Goal: Information Seeking & Learning: Check status

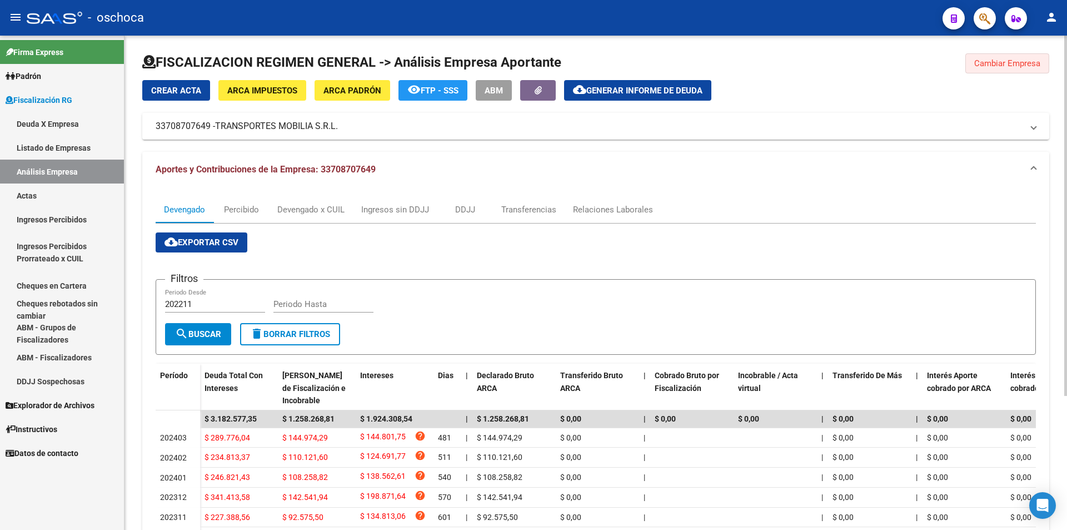
drag, startPoint x: 989, startPoint y: 64, endPoint x: 655, endPoint y: 96, distance: 335.1
click at [988, 64] on span "Cambiar Empresa" at bounding box center [1008, 63] width 66 height 10
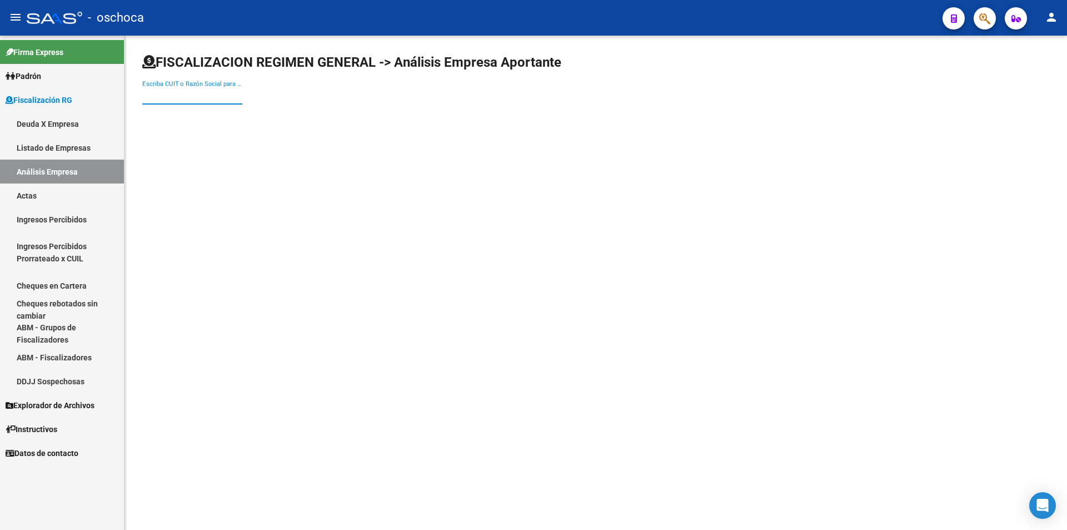
drag, startPoint x: 179, startPoint y: 92, endPoint x: 190, endPoint y: 95, distance: 11.6
click at [180, 92] on input "Escriba CUIT o Razón Social para buscar" at bounding box center [192, 96] width 100 height 10
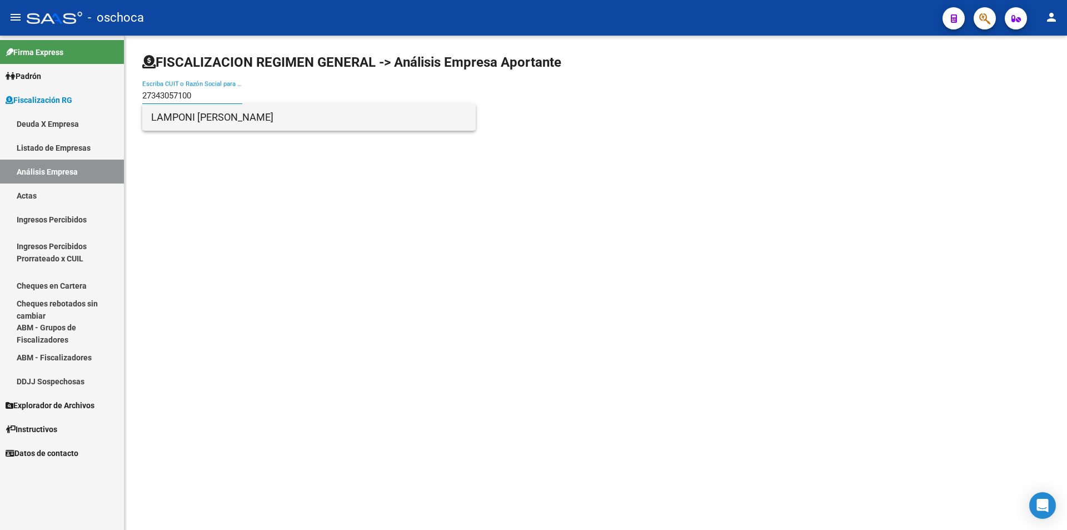
type input "27343057100"
click at [211, 121] on span "LAMPONI [PERSON_NAME]" at bounding box center [309, 117] width 316 height 27
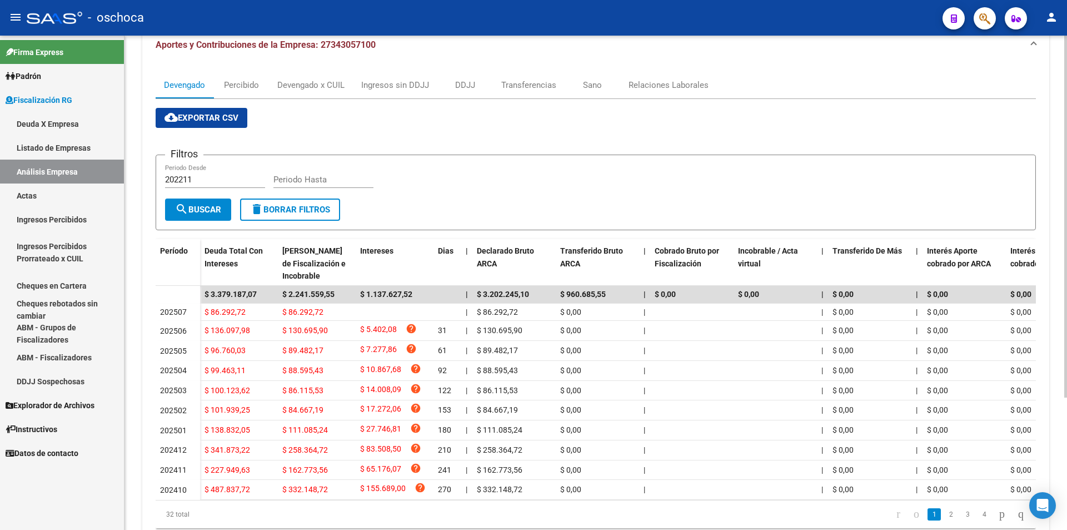
scroll to position [14, 0]
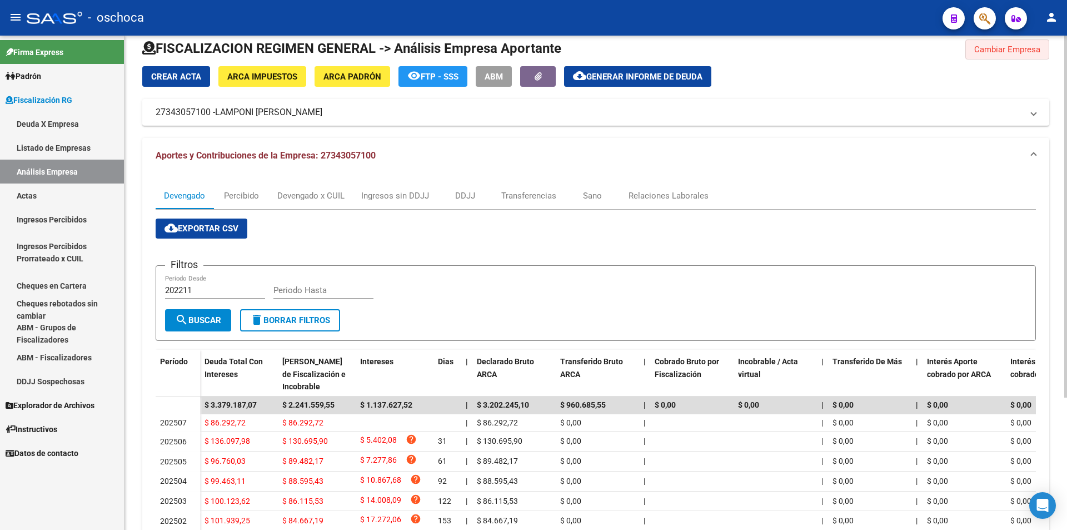
click at [981, 57] on button "Cambiar Empresa" at bounding box center [1008, 49] width 84 height 20
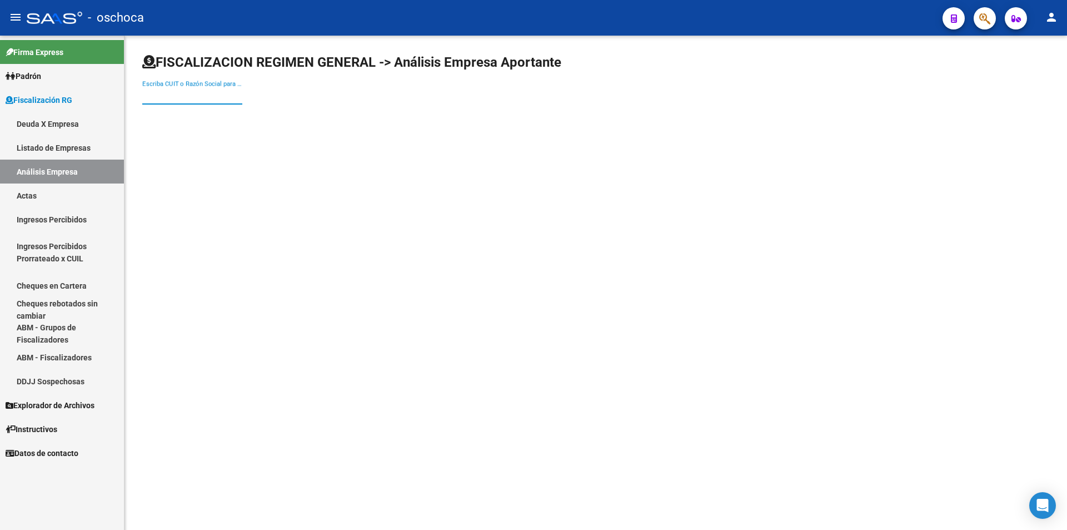
drag, startPoint x: 203, startPoint y: 95, endPoint x: 259, endPoint y: 94, distance: 55.0
click at [207, 95] on input "Escriba CUIT o Razón Social para buscar" at bounding box center [192, 96] width 100 height 10
type input "20076554030"
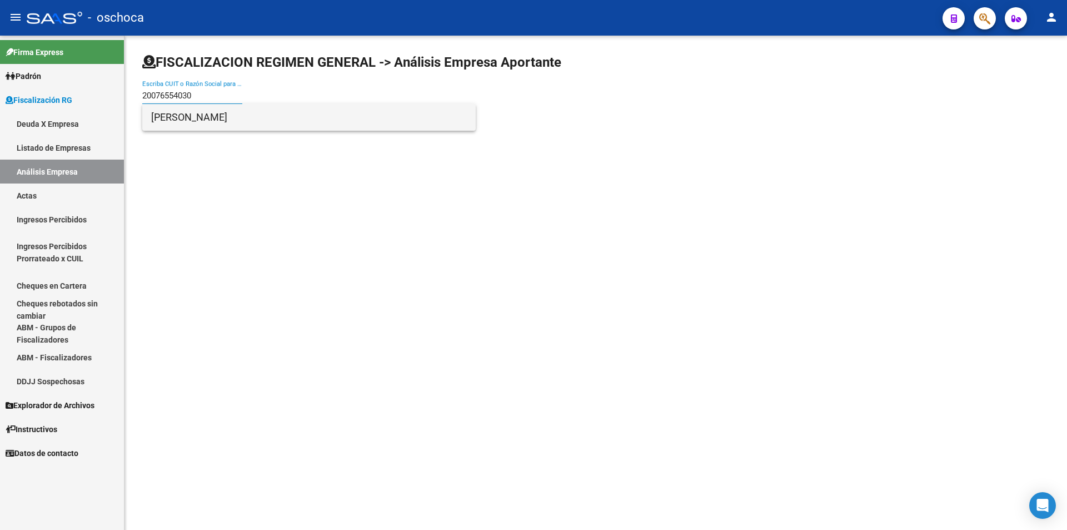
click at [167, 122] on span "[PERSON_NAME]" at bounding box center [309, 117] width 316 height 27
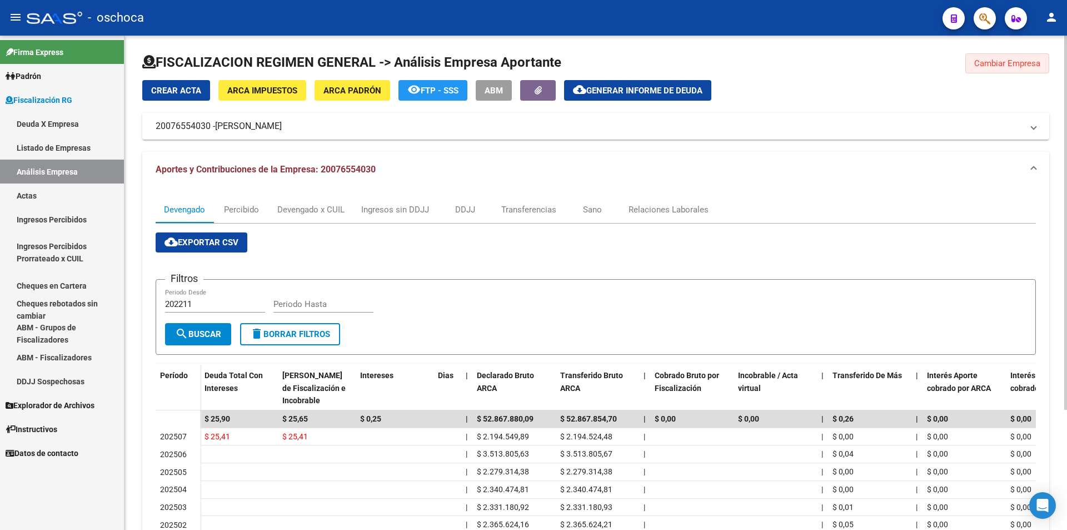
click at [986, 64] on span "Cambiar Empresa" at bounding box center [1008, 63] width 66 height 10
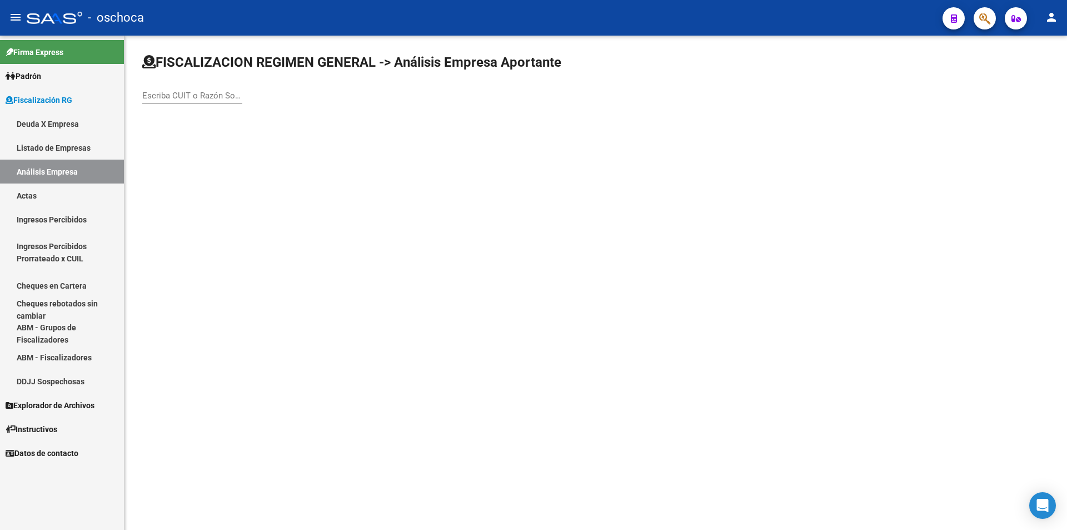
click at [202, 88] on div "Escriba CUIT o Razón Social para buscar" at bounding box center [192, 92] width 100 height 24
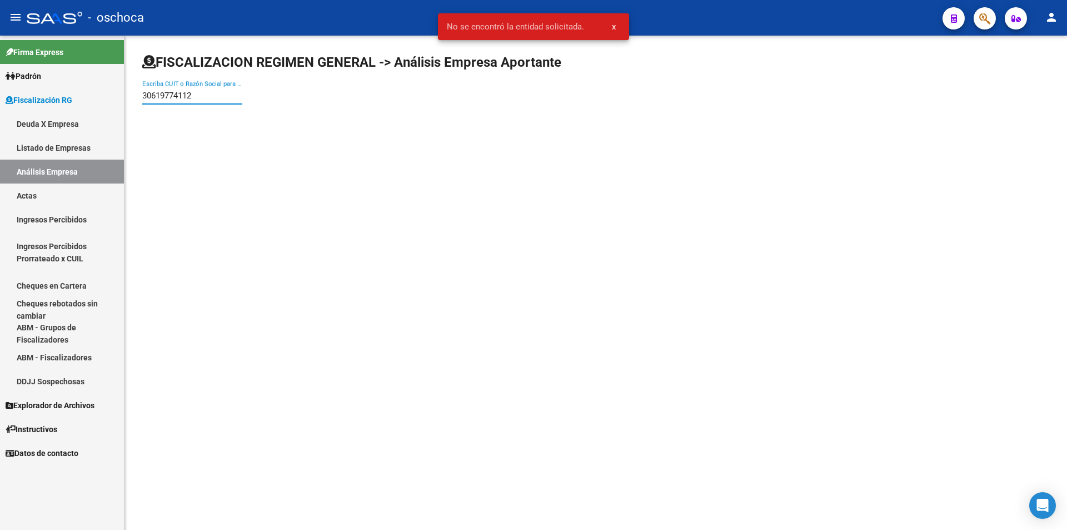
type input "30619774112"
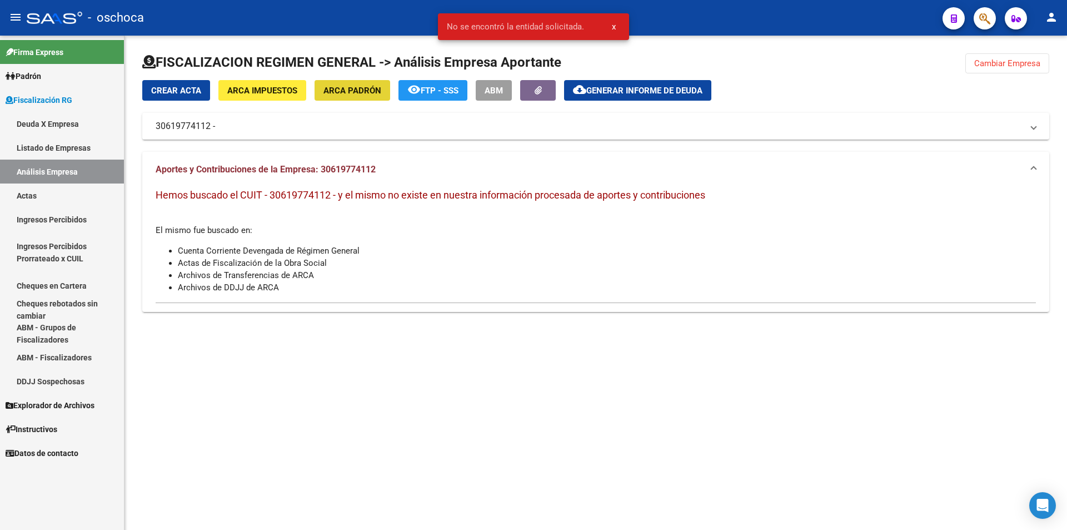
click at [355, 88] on span "ARCA Padrón" at bounding box center [353, 91] width 58 height 10
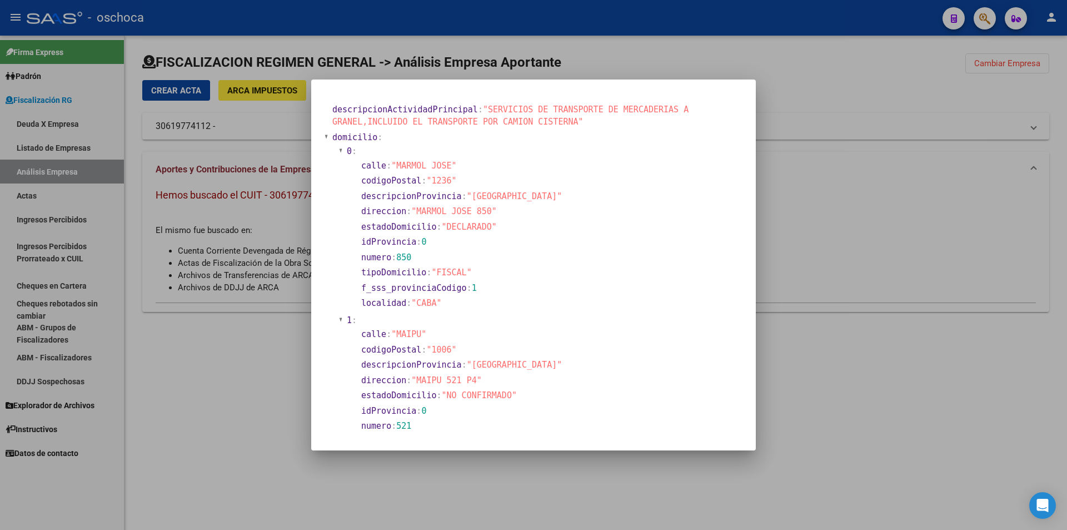
drag, startPoint x: 963, startPoint y: 83, endPoint x: 930, endPoint y: 89, distance: 33.8
click at [959, 86] on div at bounding box center [533, 265] width 1067 height 530
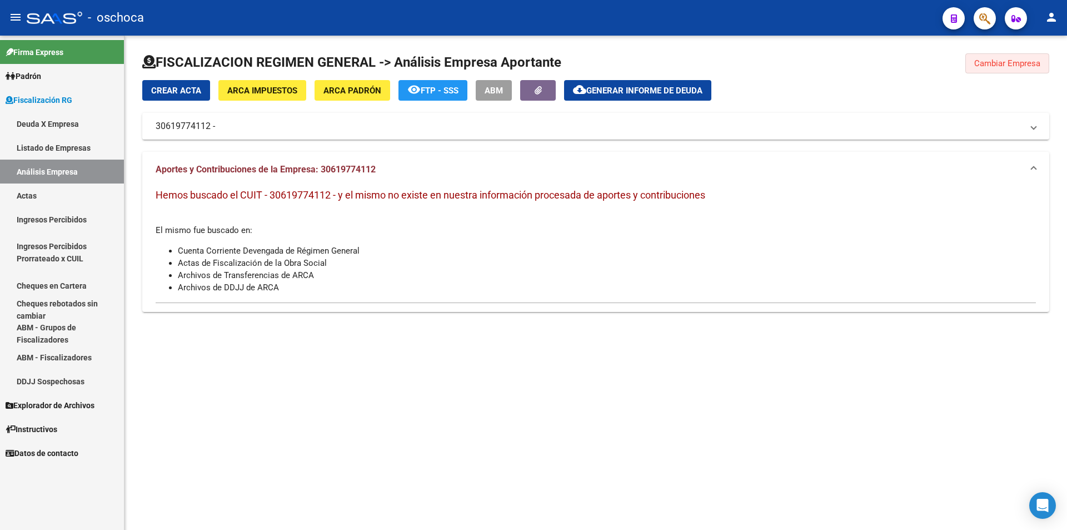
drag, startPoint x: 993, startPoint y: 68, endPoint x: 724, endPoint y: 71, distance: 269.1
click at [992, 68] on button "Cambiar Empresa" at bounding box center [1008, 63] width 84 height 20
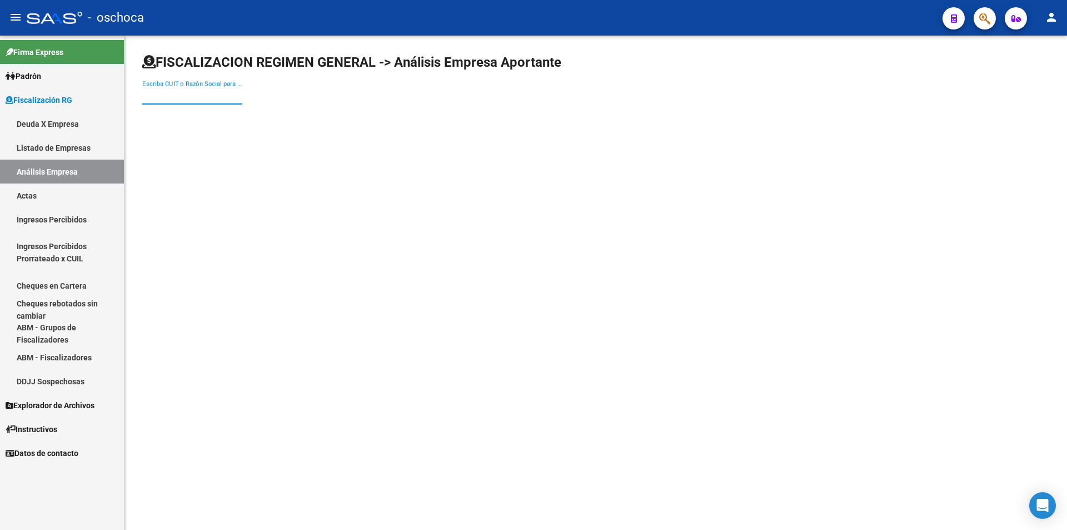
click at [171, 92] on input "Escriba CUIT o Razón Social para buscar" at bounding box center [192, 96] width 100 height 10
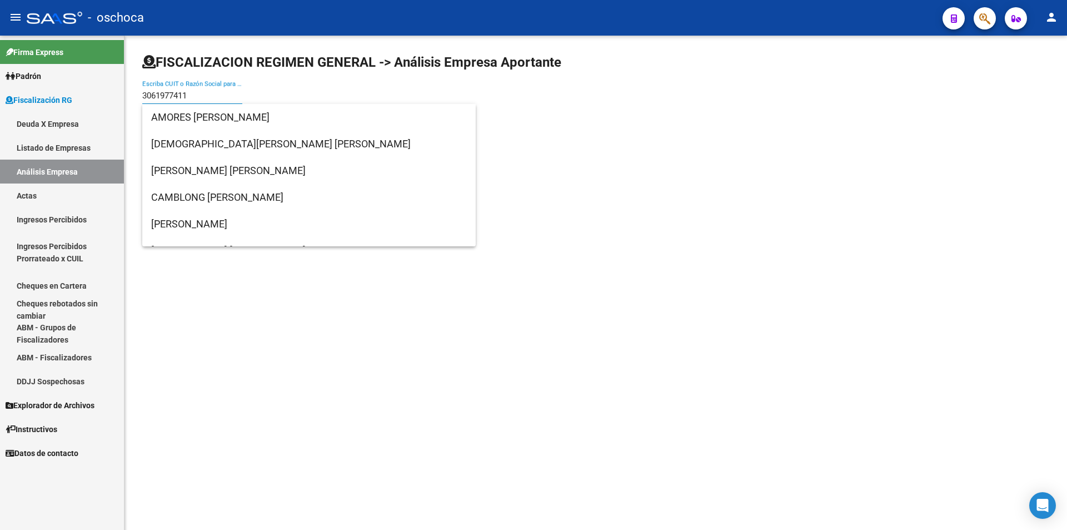
type input "30619774112"
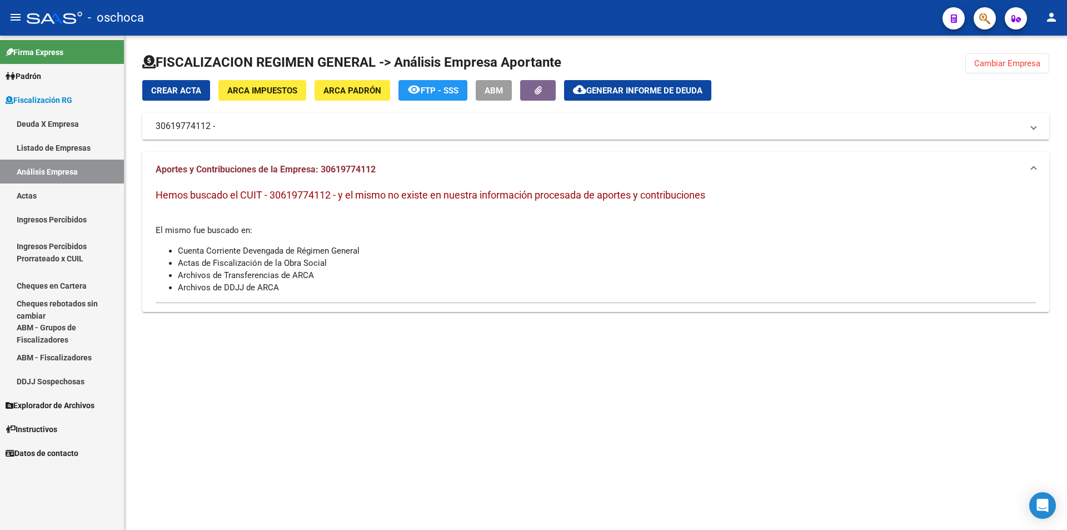
click at [330, 90] on span "ARCA Padrón" at bounding box center [353, 91] width 58 height 10
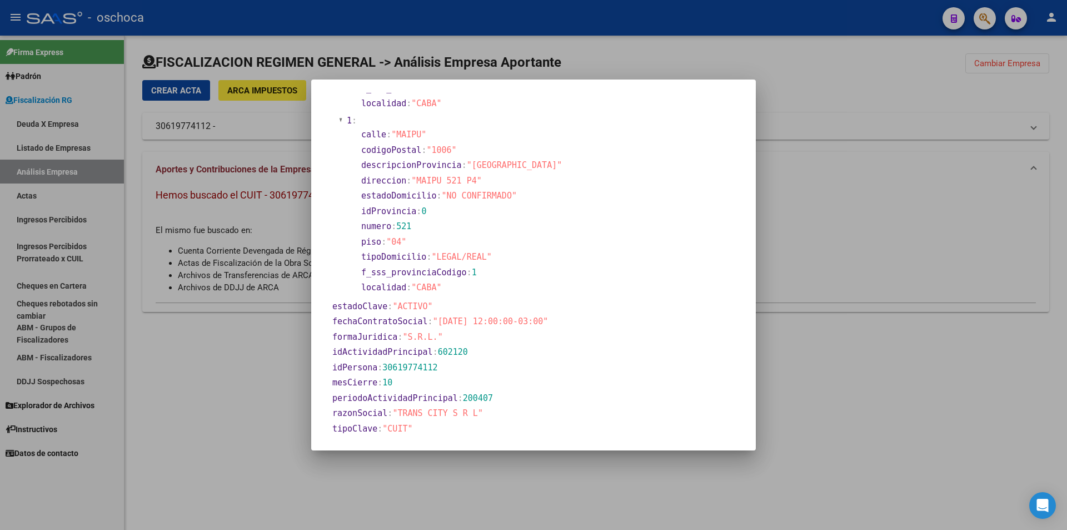
scroll to position [222, 0]
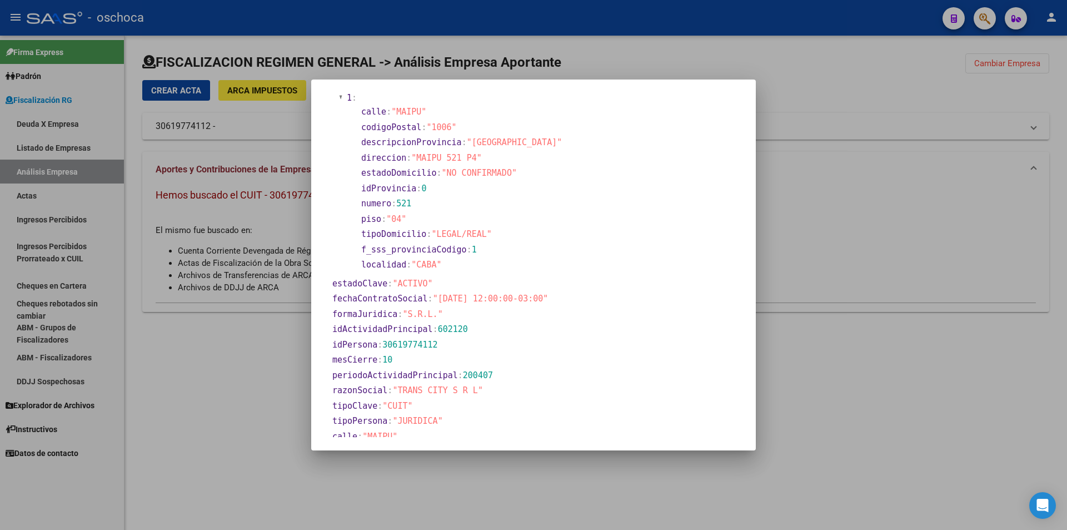
click at [819, 164] on div at bounding box center [533, 265] width 1067 height 530
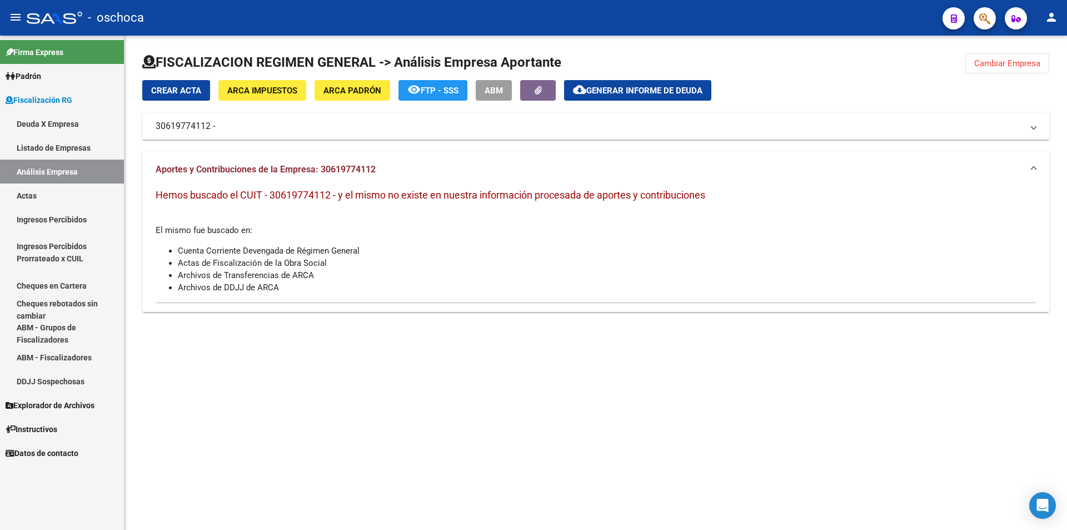
click at [1007, 61] on span "Cambiar Empresa" at bounding box center [1008, 63] width 66 height 10
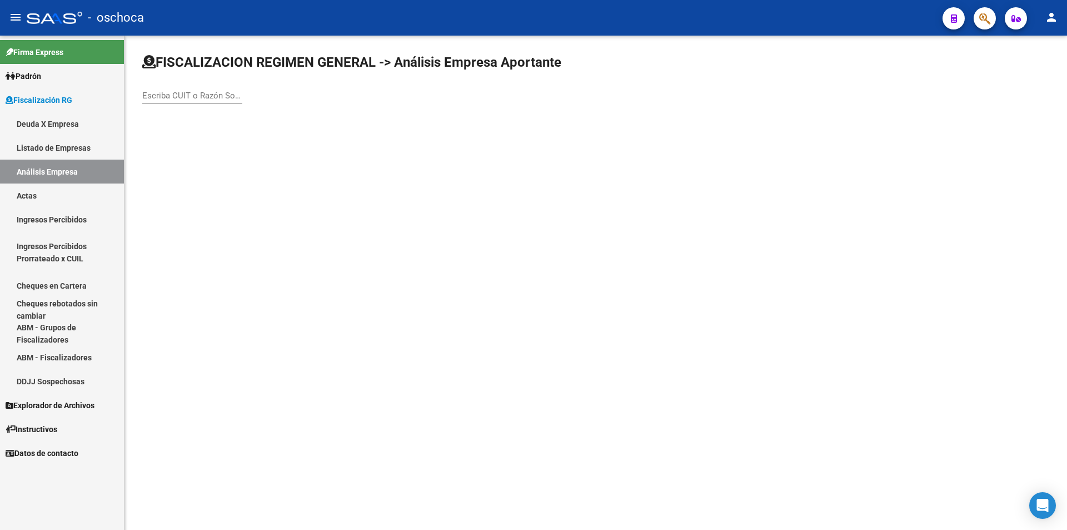
click at [167, 97] on input "Escriba CUIT o Razón Social para buscar" at bounding box center [192, 96] width 100 height 10
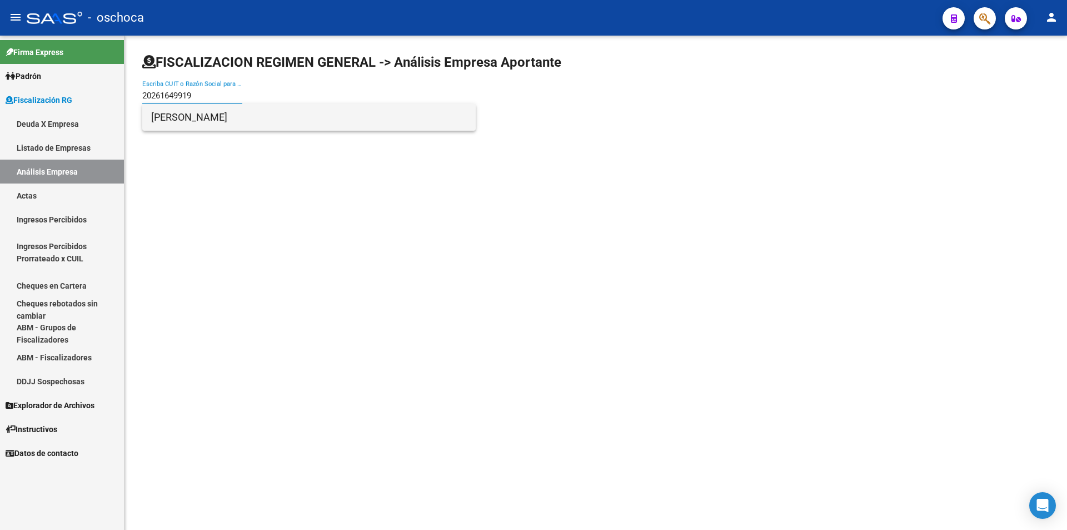
type input "20261649919"
click at [197, 114] on span "[PERSON_NAME]" at bounding box center [309, 117] width 316 height 27
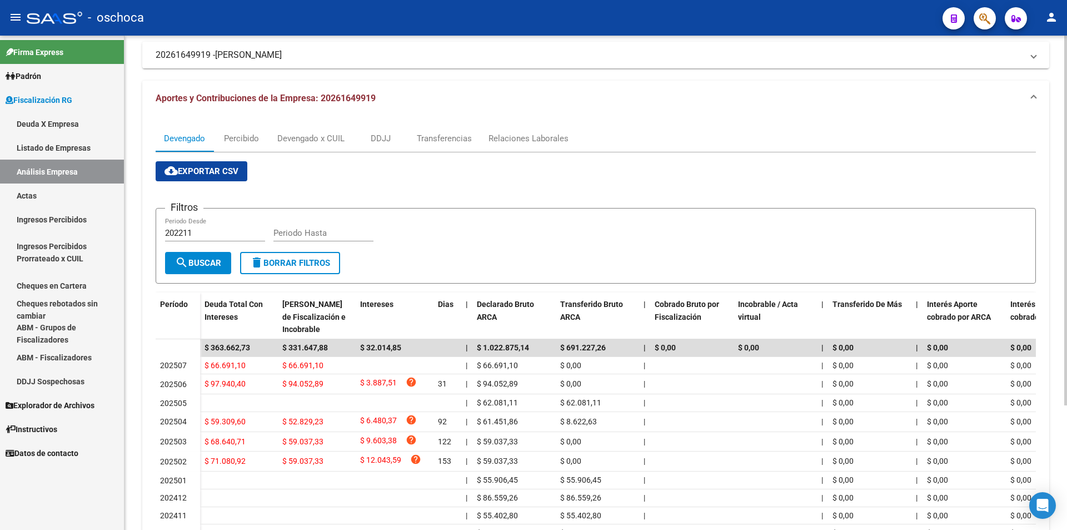
scroll to position [0, 0]
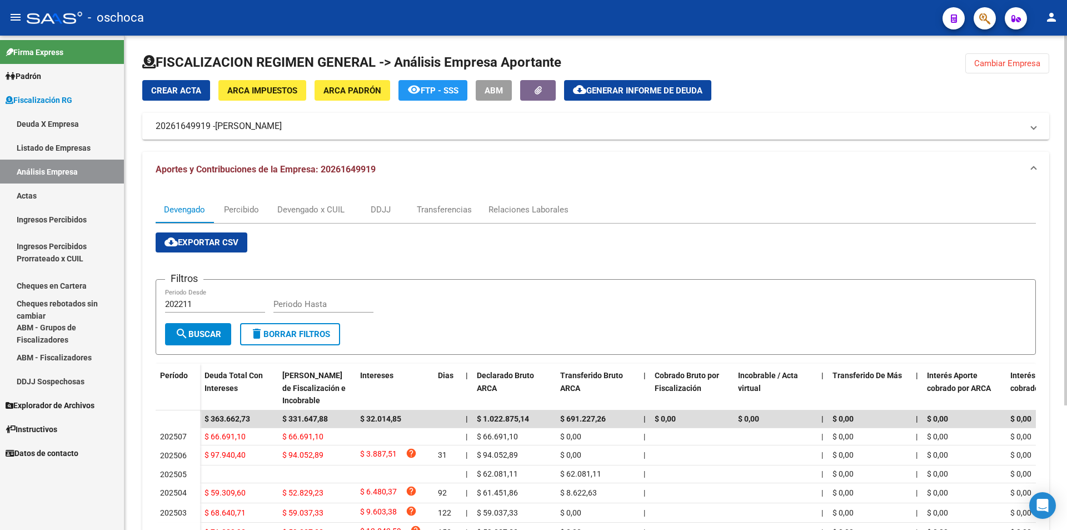
click at [1000, 61] on span "Cambiar Empresa" at bounding box center [1008, 63] width 66 height 10
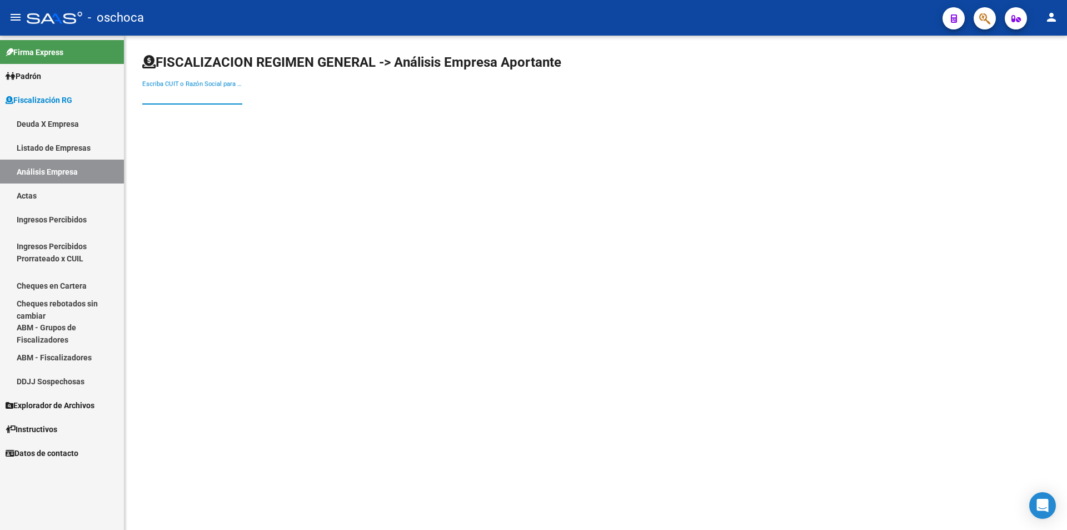
click at [177, 98] on input "Escriba CUIT o Razón Social para buscar" at bounding box center [192, 96] width 100 height 10
type input "30708270373"
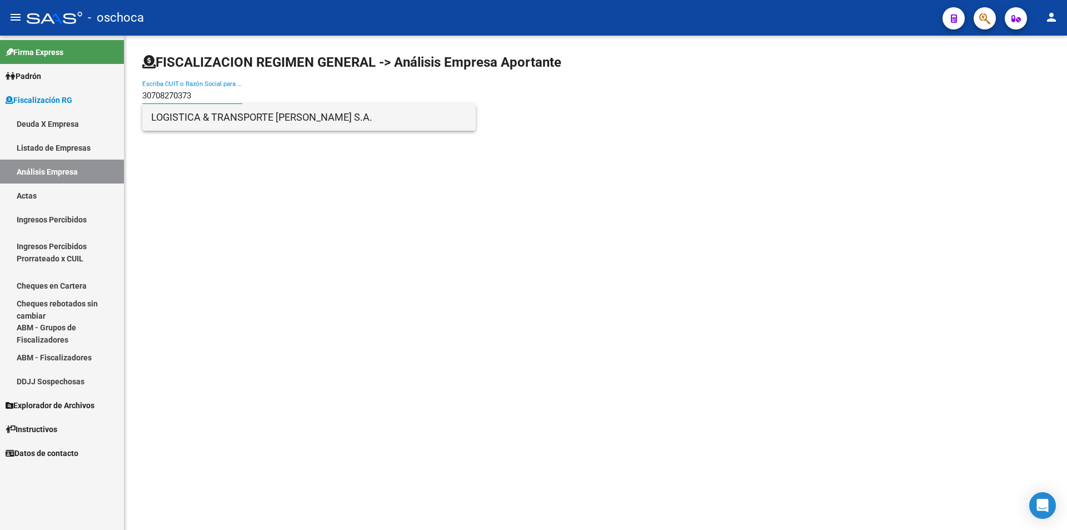
click at [192, 122] on span "LOGISTICA & TRANSPORTE [PERSON_NAME] S.A." at bounding box center [309, 117] width 316 height 27
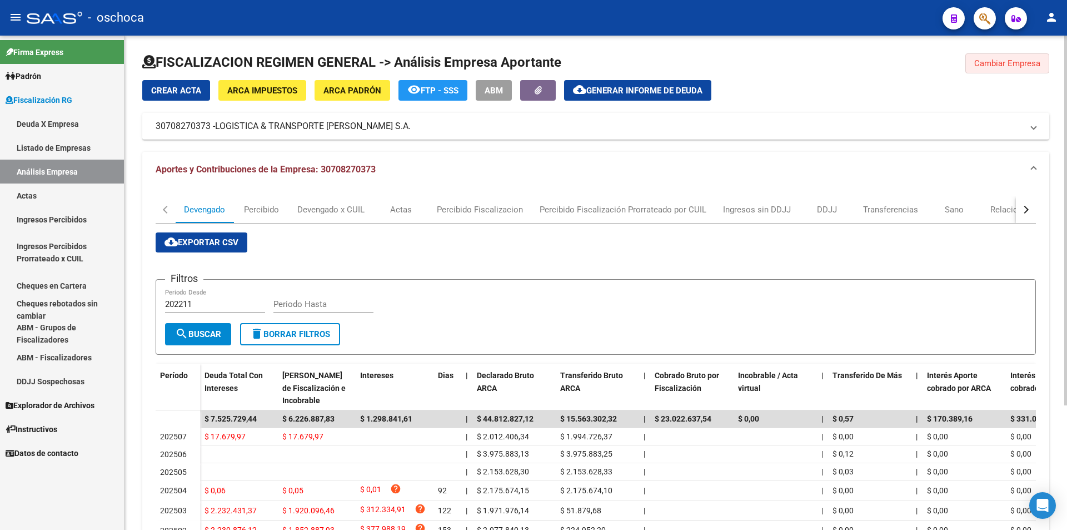
click at [1024, 62] on span "Cambiar Empresa" at bounding box center [1008, 63] width 66 height 10
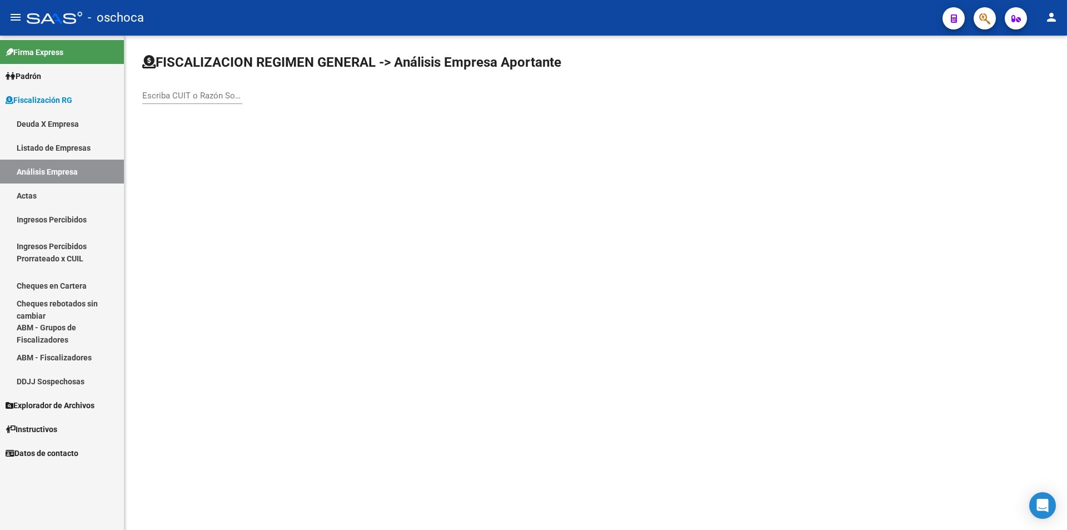
click at [187, 95] on input "Escriba CUIT o Razón Social para buscar" at bounding box center [192, 96] width 100 height 10
type input "30714604100"
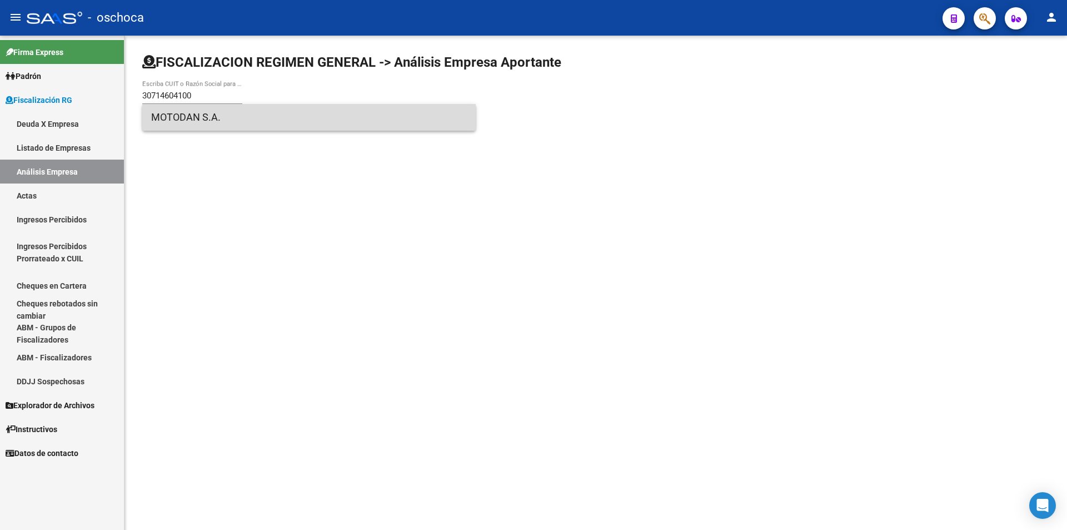
click at [203, 111] on span "MOTODAN S.A." at bounding box center [309, 117] width 316 height 27
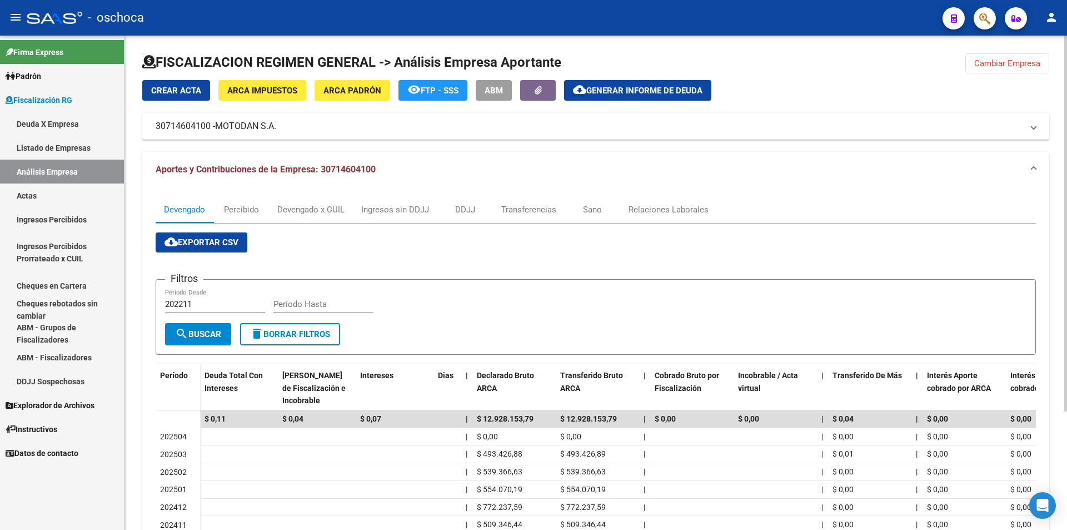
click at [1014, 63] on span "Cambiar Empresa" at bounding box center [1008, 63] width 66 height 10
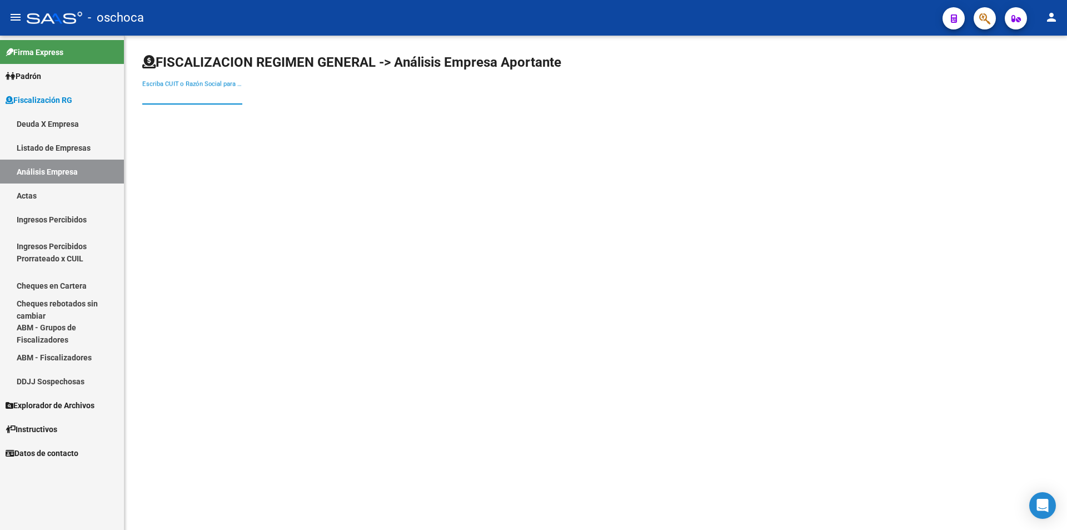
drag, startPoint x: 161, startPoint y: 96, endPoint x: 295, endPoint y: 97, distance: 134.5
click at [165, 96] on input "Escriba CUIT o Razón Social para buscar" at bounding box center [192, 96] width 100 height 10
type input "30587200089"
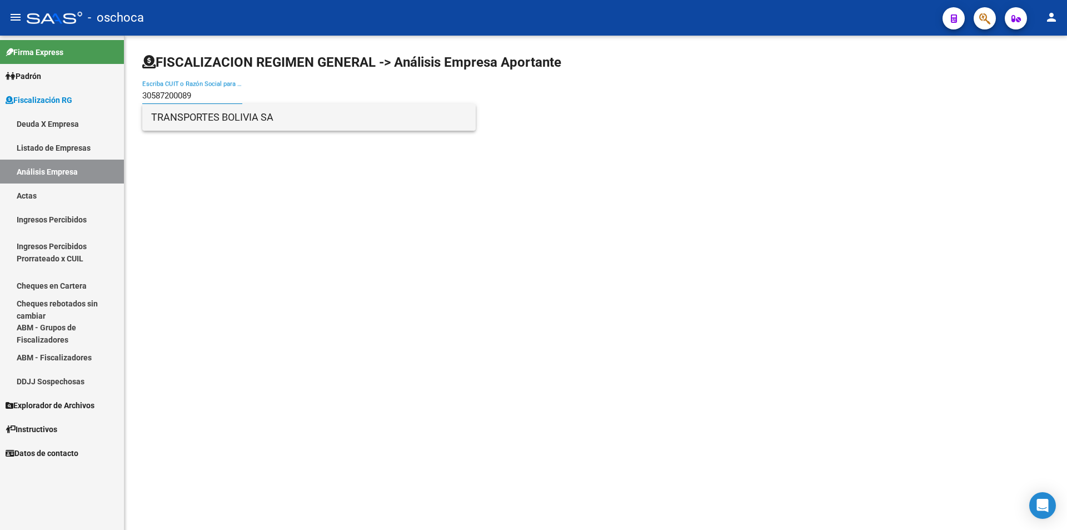
click at [241, 122] on span "TRANSPORTES BOLIVIA SA" at bounding box center [309, 117] width 316 height 27
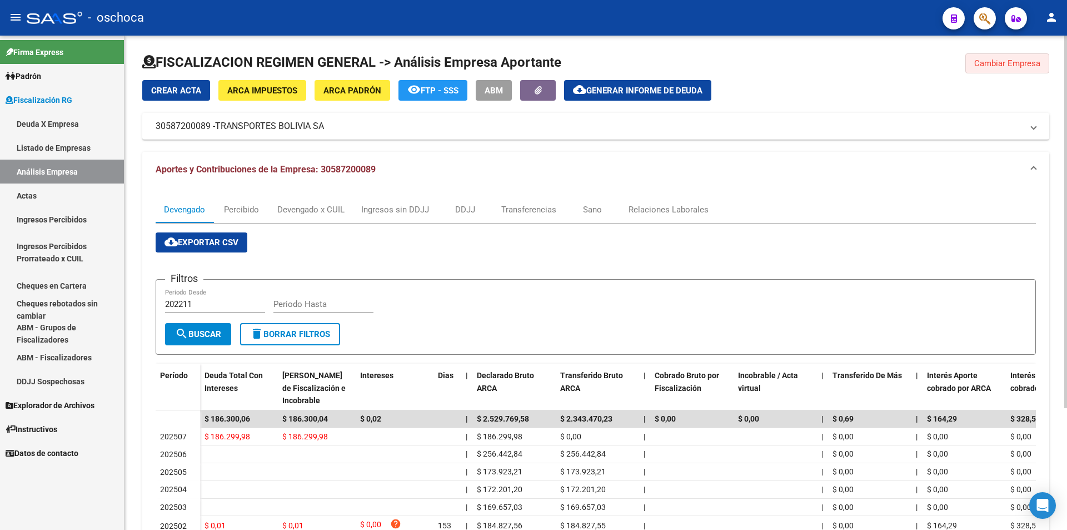
click at [1006, 67] on span "Cambiar Empresa" at bounding box center [1008, 63] width 66 height 10
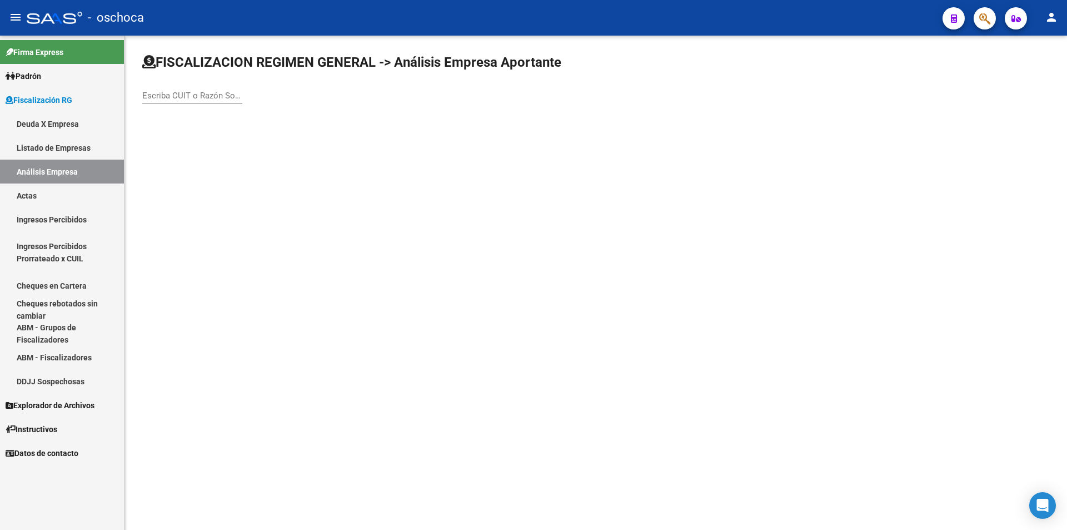
drag, startPoint x: 198, startPoint y: 93, endPoint x: 212, endPoint y: 94, distance: 14.5
click at [201, 93] on input "Escriba CUIT o Razón Social para buscar" at bounding box center [192, 96] width 100 height 10
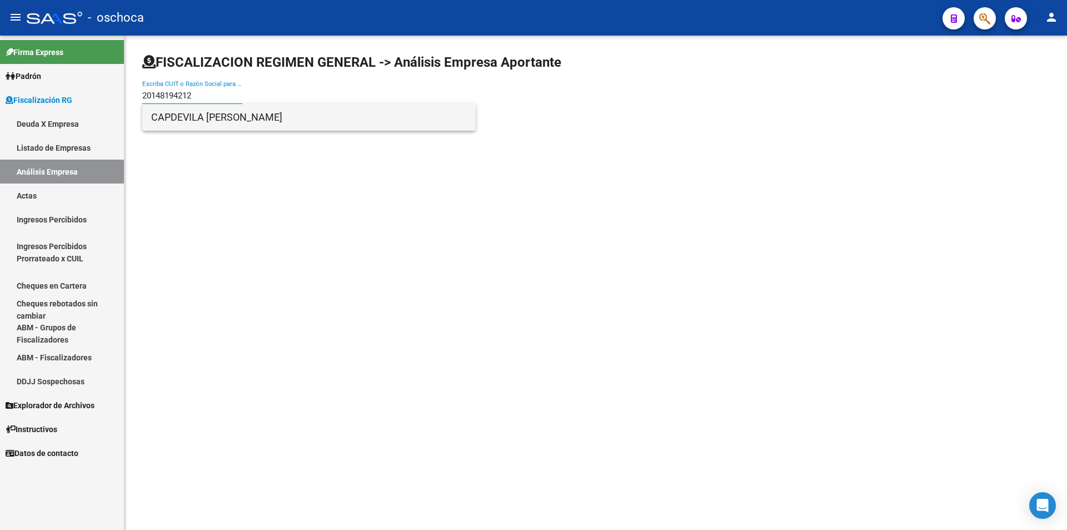
type input "20148194212"
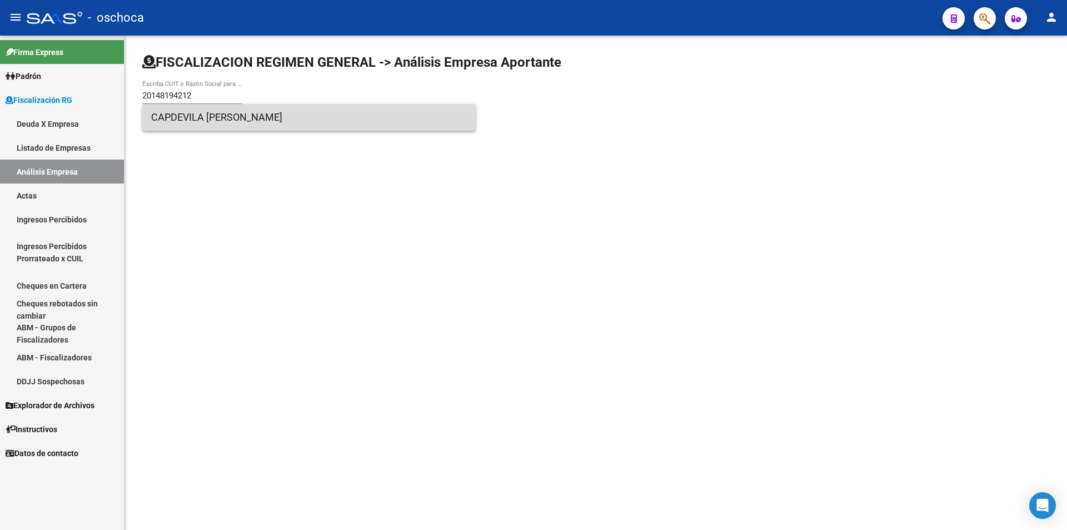
click at [264, 119] on span "CAPDEVILA [PERSON_NAME]" at bounding box center [309, 117] width 316 height 27
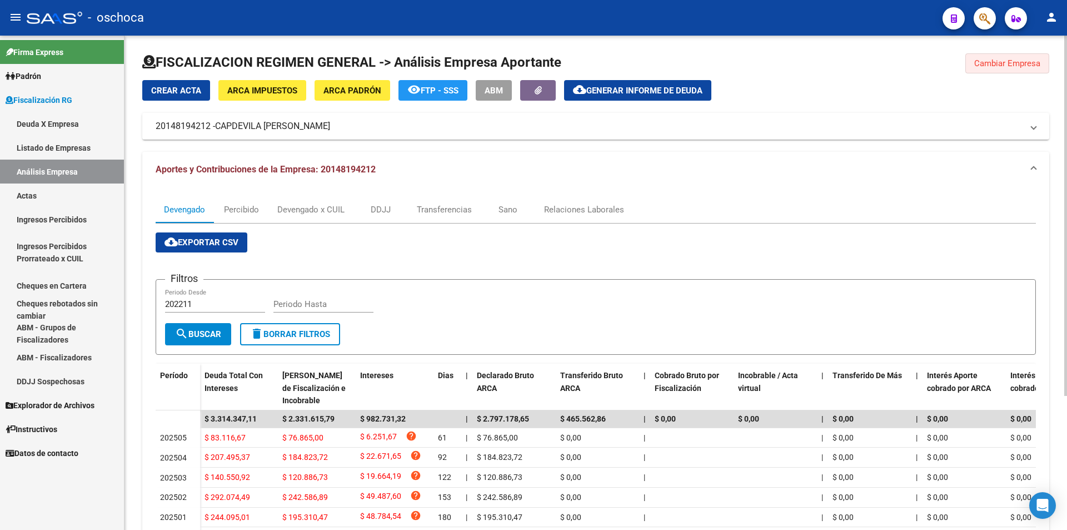
click at [992, 66] on span "Cambiar Empresa" at bounding box center [1008, 63] width 66 height 10
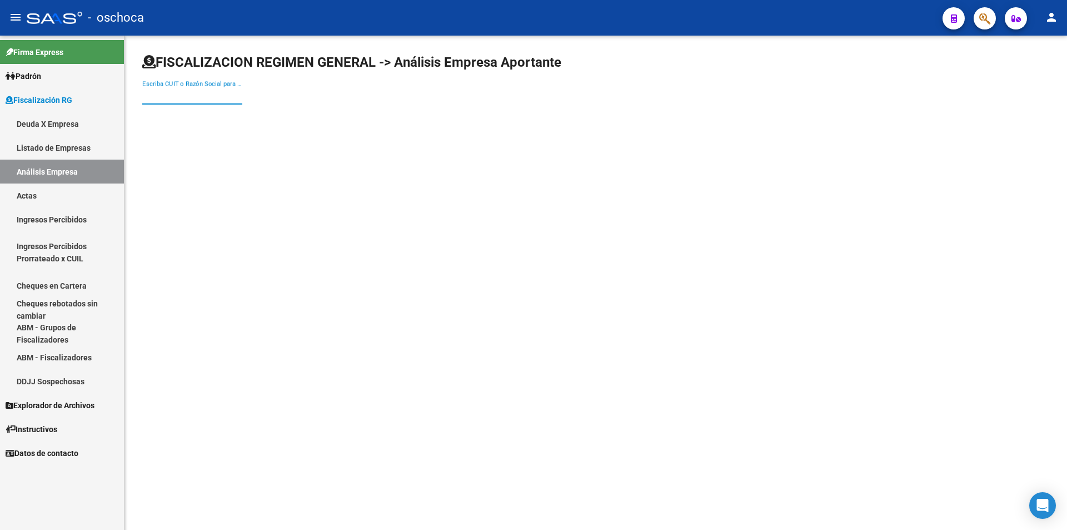
drag, startPoint x: 203, startPoint y: 95, endPoint x: 292, endPoint y: 95, distance: 88.9
click at [207, 95] on input "Escriba CUIT o Razón Social para buscar" at bounding box center [192, 96] width 100 height 10
type input "23168761244"
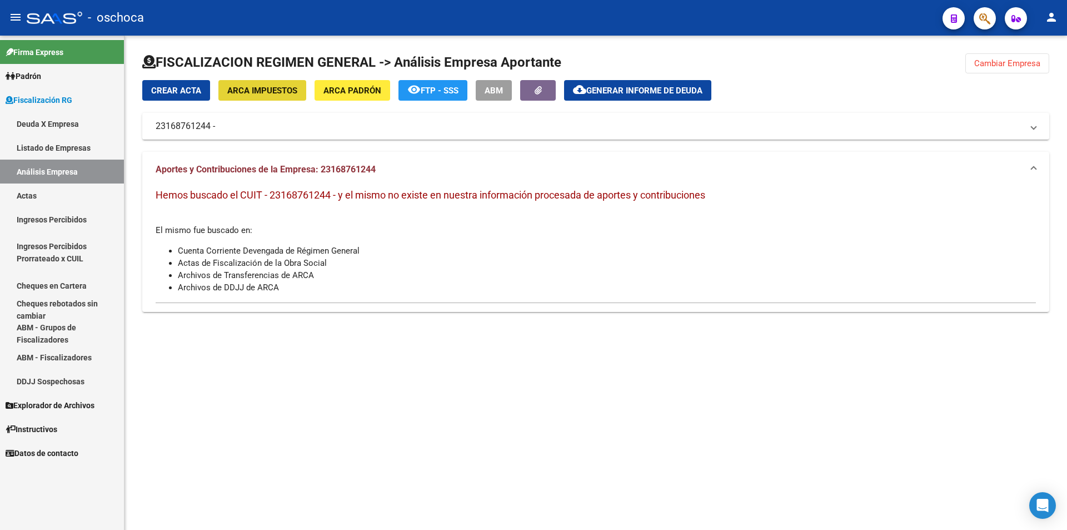
click at [276, 93] on span "ARCA Impuestos" at bounding box center [262, 91] width 70 height 10
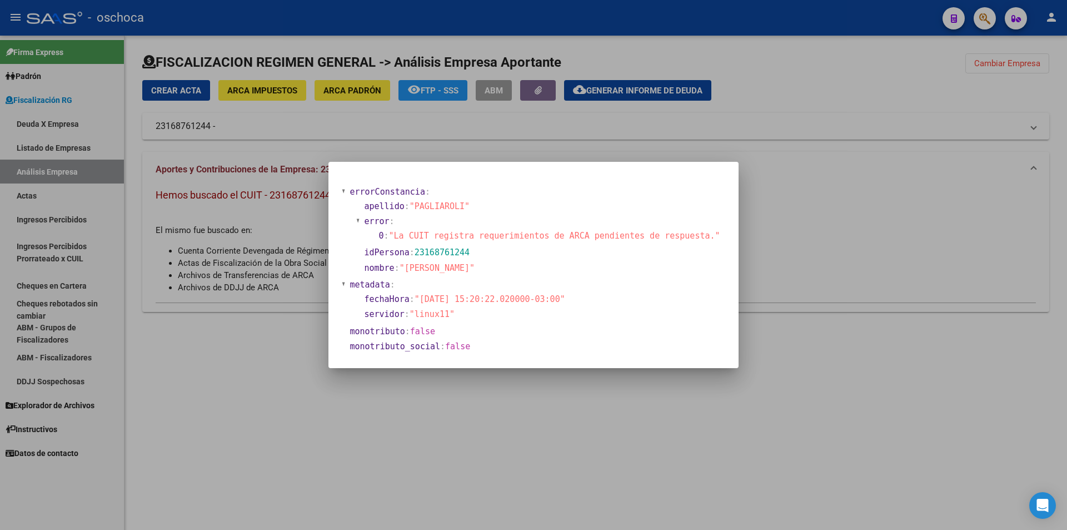
drag, startPoint x: 876, startPoint y: 182, endPoint x: 898, endPoint y: 166, distance: 27.0
click at [880, 182] on div at bounding box center [533, 265] width 1067 height 530
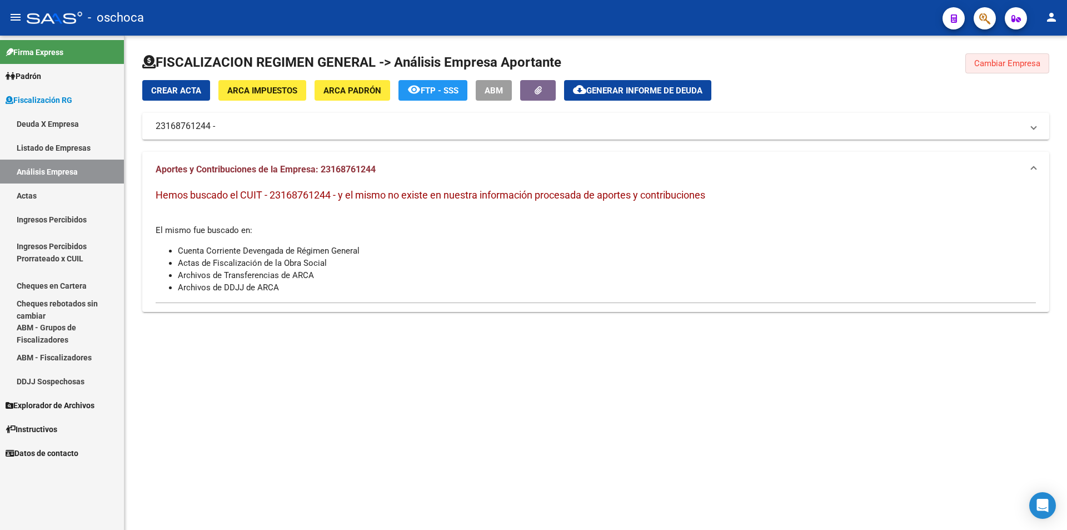
click at [981, 67] on span "Cambiar Empresa" at bounding box center [1008, 63] width 66 height 10
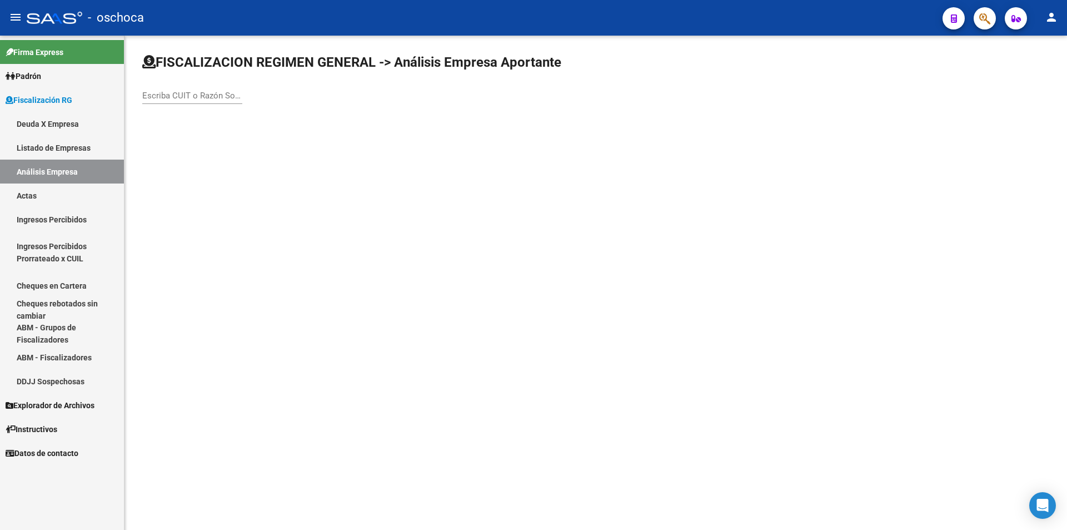
click at [162, 97] on input "Escriba CUIT o Razón Social para buscar" at bounding box center [192, 96] width 100 height 10
type input "30708542349"
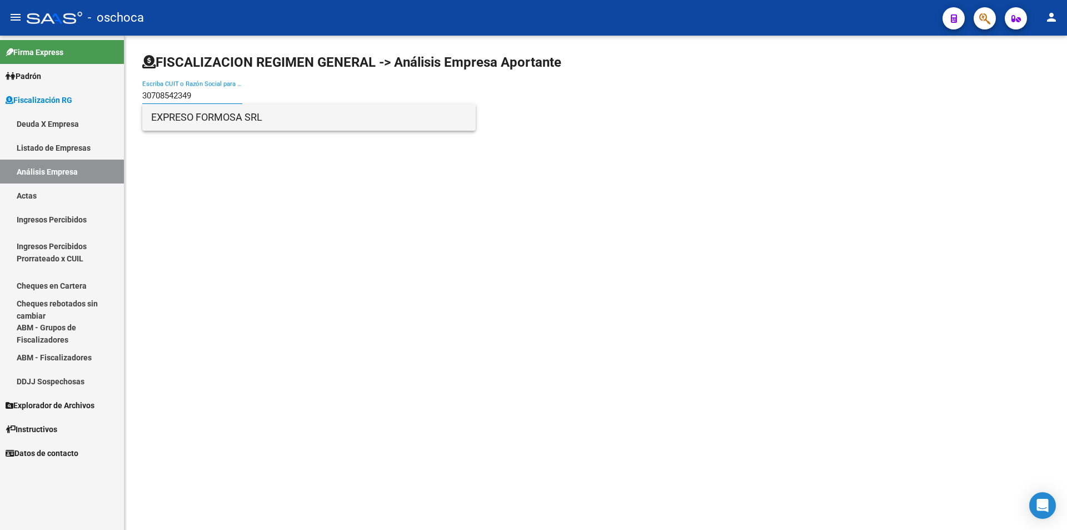
click at [202, 117] on span "EXPRESO FORMOSA SRL" at bounding box center [309, 117] width 316 height 27
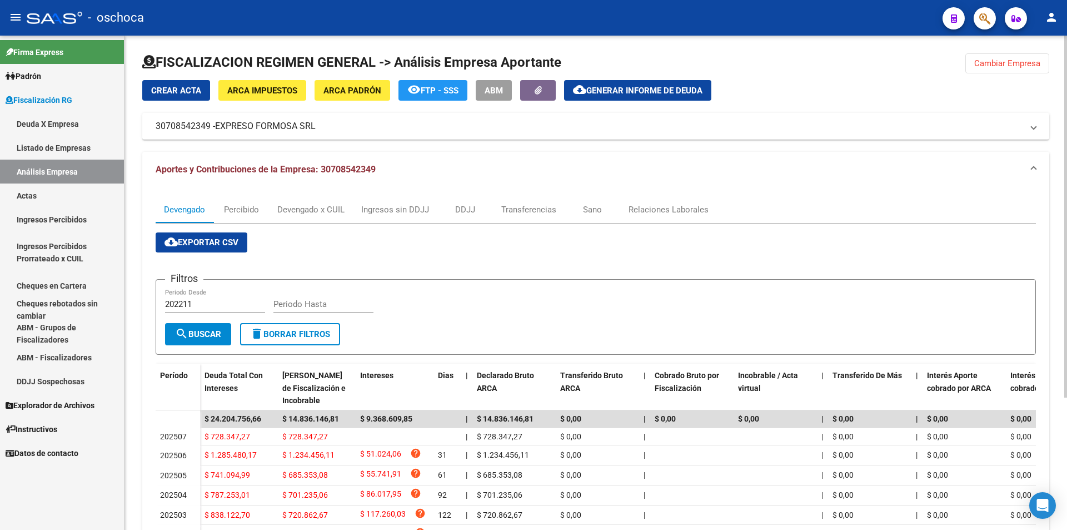
click at [982, 71] on button "Cambiar Empresa" at bounding box center [1008, 63] width 84 height 20
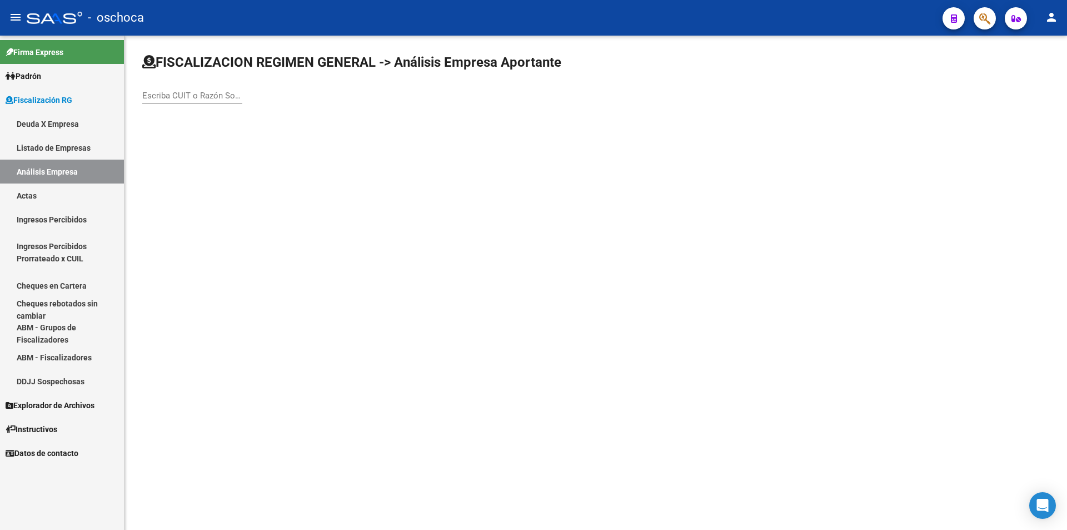
drag, startPoint x: 188, startPoint y: 108, endPoint x: 190, endPoint y: 103, distance: 5.8
click at [189, 105] on div "Escriba CUIT o Razón Social para buscar" at bounding box center [192, 97] width 100 height 34
click at [190, 101] on div "Escriba CUIT o Razón Social para buscar" at bounding box center [192, 92] width 100 height 24
type input "30709135089"
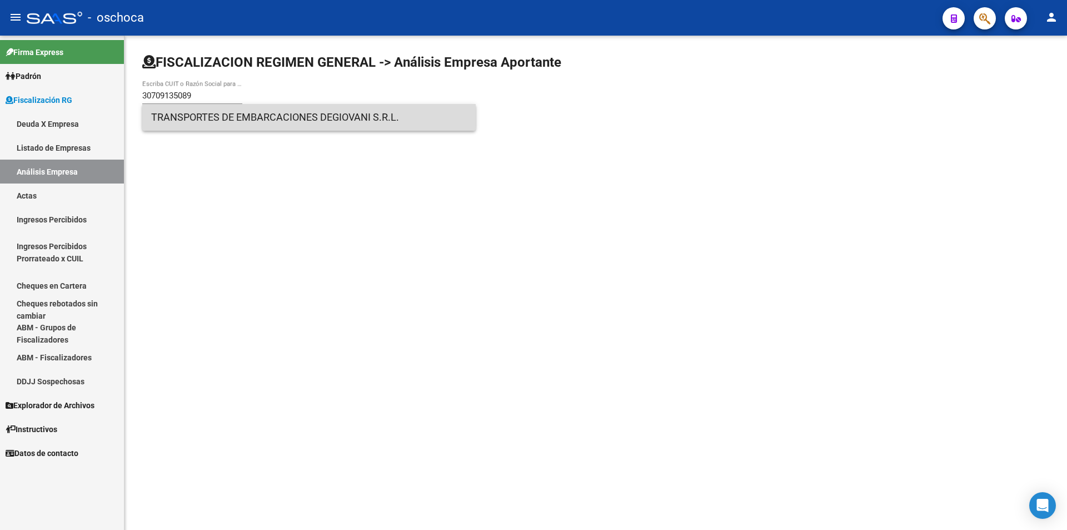
click at [198, 119] on span "TRANSPORTES DE EMBARCACIONES DEGIOVANI S.R.L." at bounding box center [309, 117] width 316 height 27
